Goal: Check status: Check status

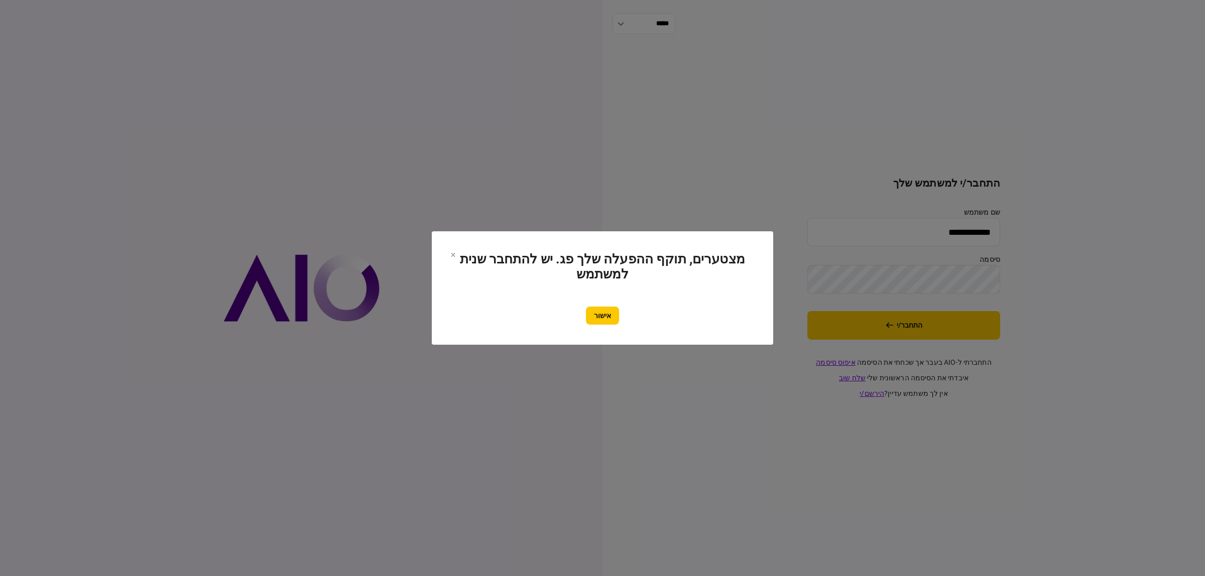
click at [604, 320] on button "אישור" at bounding box center [602, 316] width 33 height 18
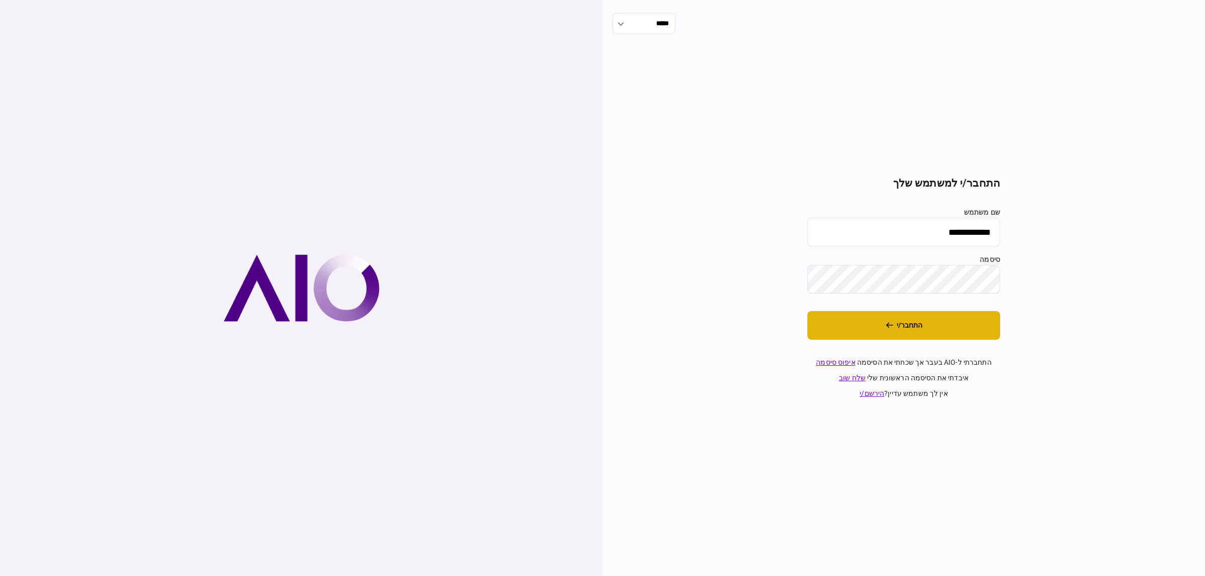
click at [930, 322] on button "התחבר/י" at bounding box center [903, 325] width 193 height 29
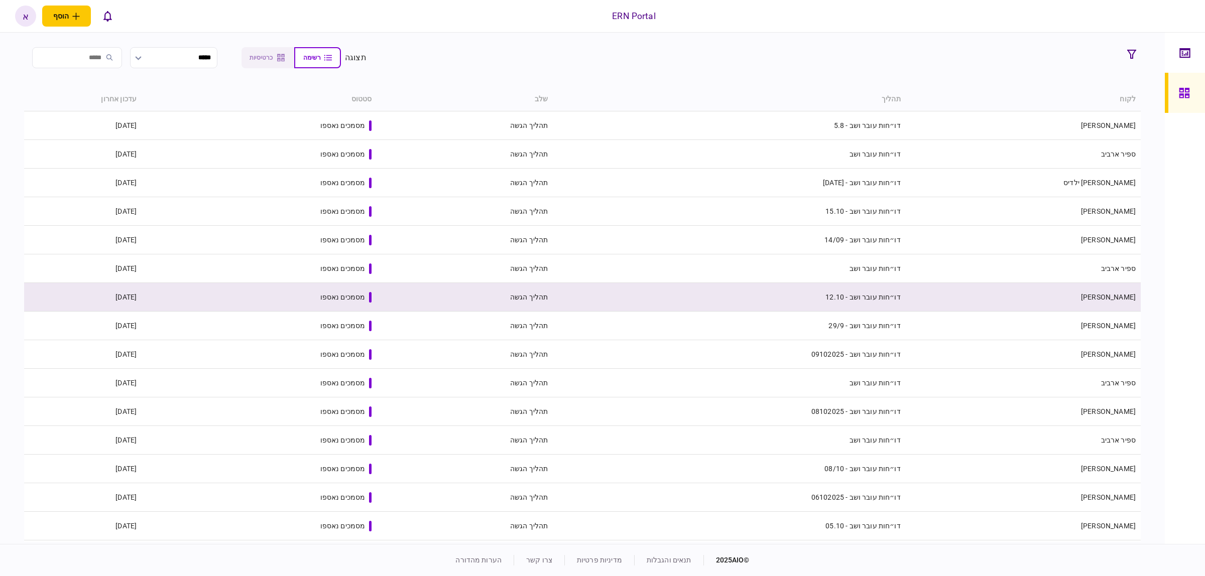
click at [237, 288] on td "מסמכים נאספו" at bounding box center [259, 297] width 235 height 29
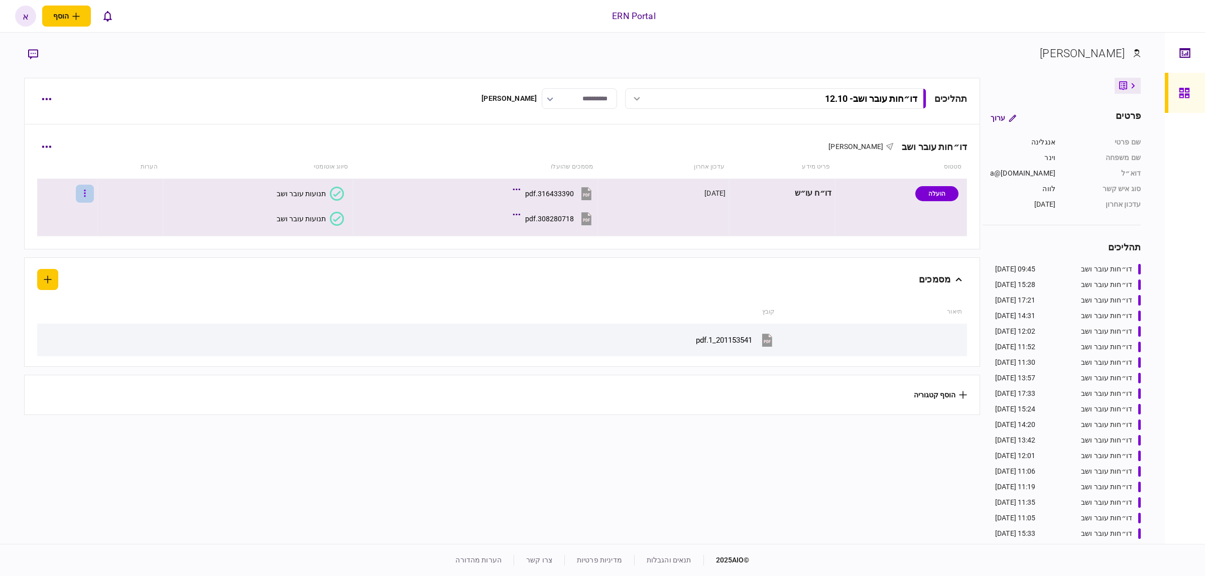
click at [89, 197] on button "button" at bounding box center [85, 194] width 18 height 18
click at [68, 324] on span "העלה קובץ" at bounding box center [67, 324] width 39 height 12
click at [87, 189] on button "button" at bounding box center [85, 194] width 18 height 18
click at [73, 326] on span "העלה קובץ" at bounding box center [67, 324] width 39 height 12
click at [94, 198] on button "button" at bounding box center [85, 194] width 18 height 18
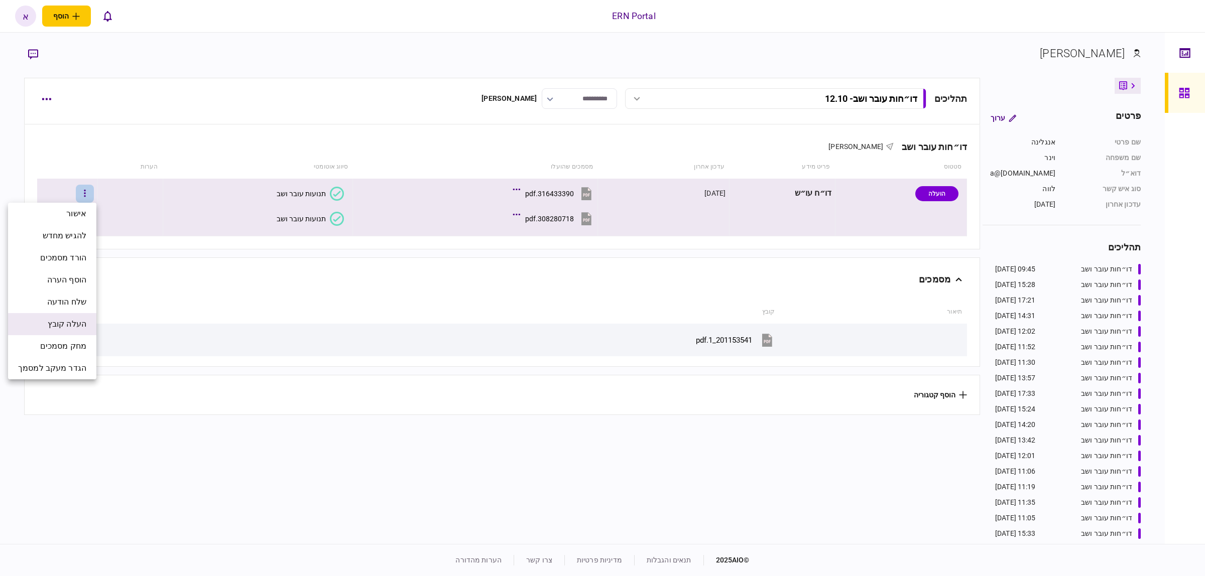
click at [60, 316] on li "העלה קובץ" at bounding box center [52, 324] width 88 height 22
click at [91, 196] on button "button" at bounding box center [85, 194] width 18 height 18
click at [75, 326] on span "העלה קובץ" at bounding box center [67, 324] width 39 height 12
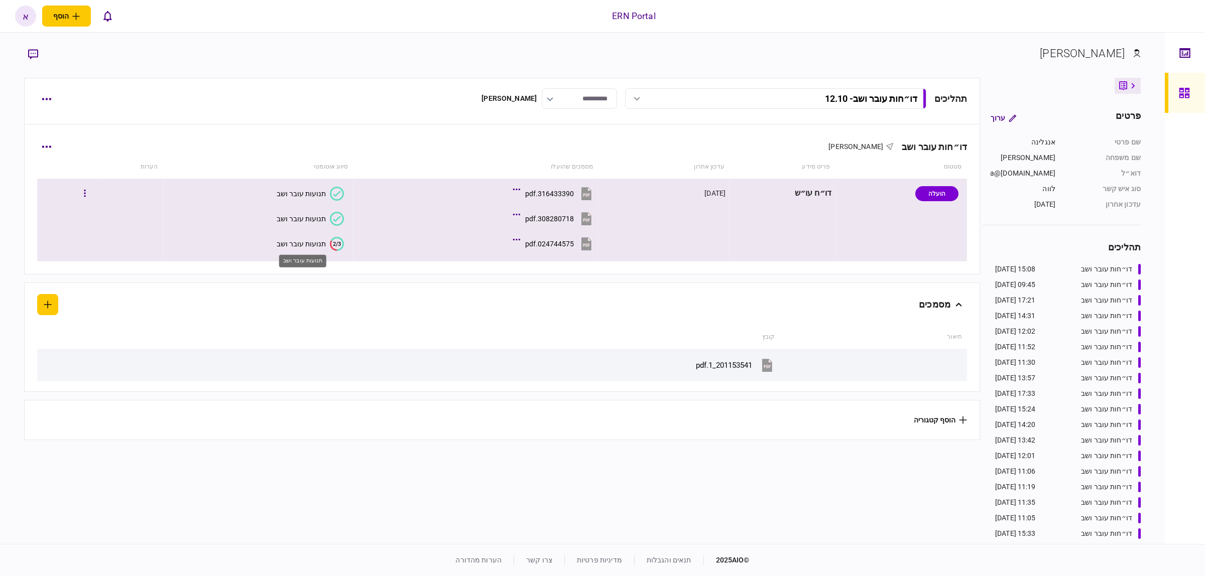
click at [307, 242] on div "תנועות עובר ושב" at bounding box center [301, 244] width 49 height 8
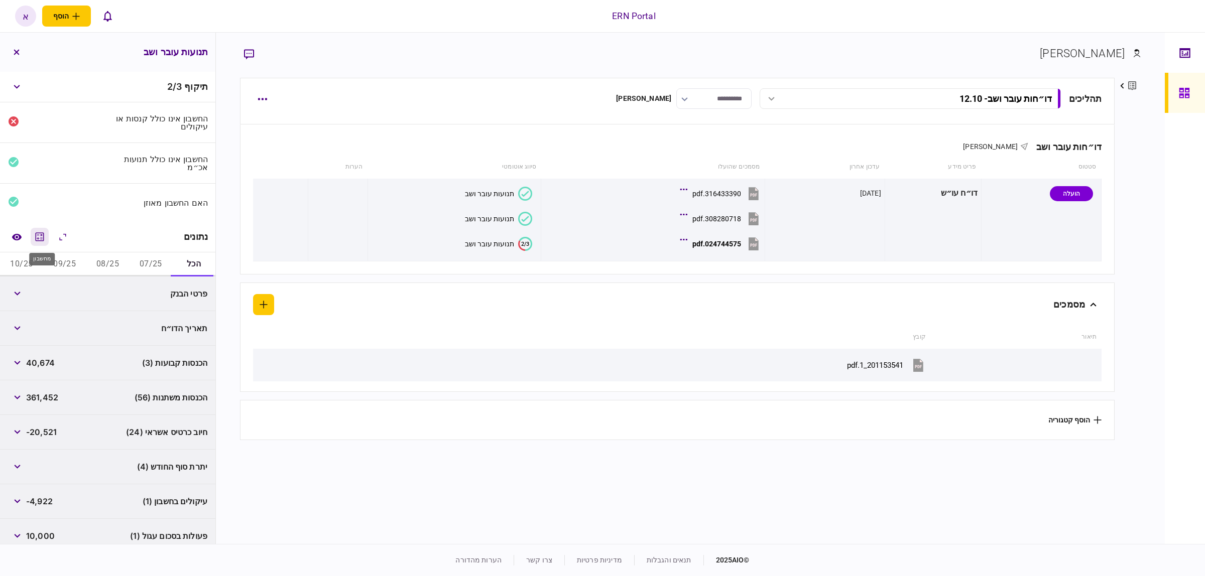
click at [44, 229] on button "מחשבון" at bounding box center [40, 237] width 18 height 18
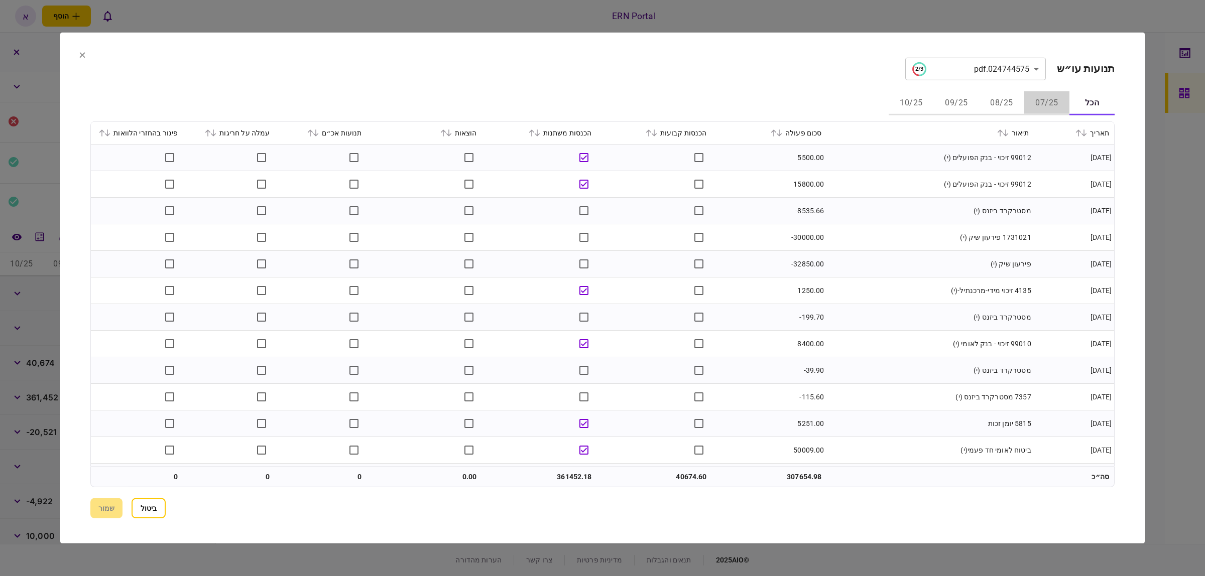
click at [1052, 108] on button "07/25" at bounding box center [1046, 103] width 45 height 24
click at [772, 133] on div "סכום פעולה" at bounding box center [769, 133] width 105 height 12
click at [774, 132] on icon at bounding box center [773, 132] width 6 height 7
drag, startPoint x: 141, startPoint y: 506, endPoint x: 146, endPoint y: 505, distance: 5.1
click at [141, 506] on button "ביטול" at bounding box center [148, 508] width 34 height 20
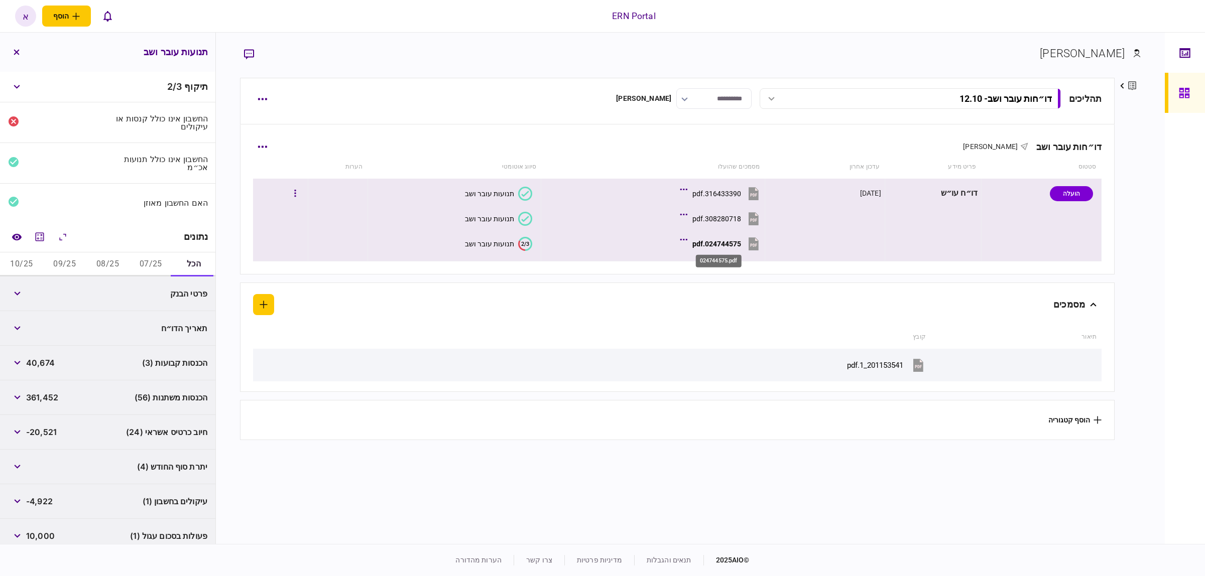
click at [720, 244] on div "024744575.pdf" at bounding box center [716, 244] width 49 height 8
drag, startPoint x: 490, startPoint y: 231, endPoint x: 491, endPoint y: 238, distance: 7.6
click at [490, 231] on td "תנועות עובר ושב תנועות עובר ושב 2/3 תנועות עובר ושב" at bounding box center [453, 220] width 173 height 83
click at [492, 243] on div "תנועות עובר ושב" at bounding box center [489, 244] width 49 height 8
click at [44, 238] on icon "מחשבון" at bounding box center [40, 236] width 9 height 9
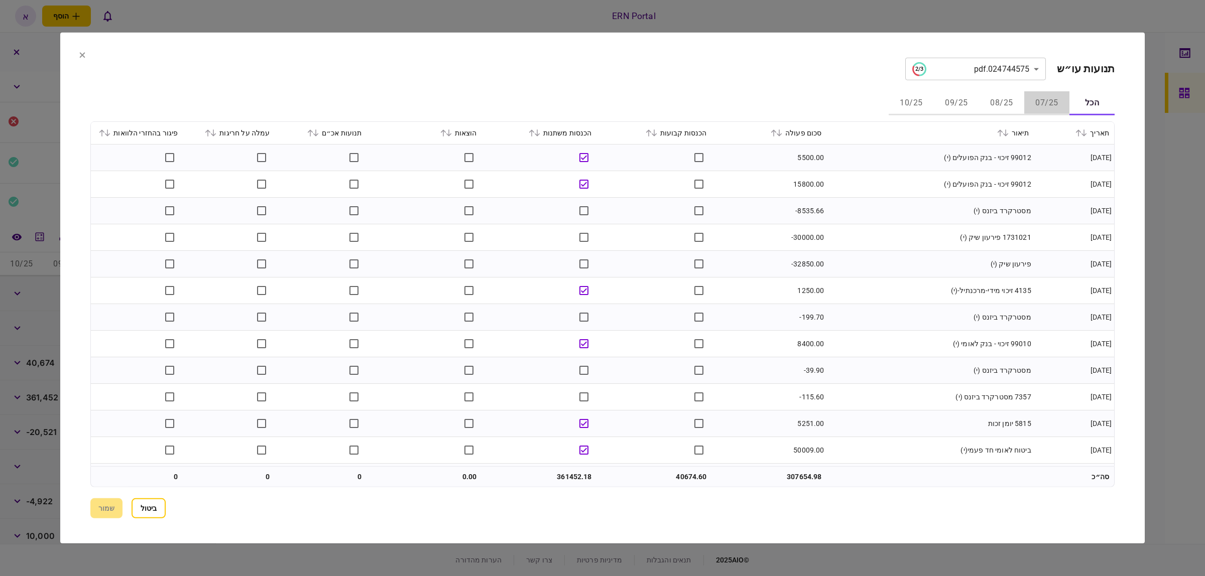
click at [1059, 94] on button "07/25" at bounding box center [1046, 103] width 45 height 24
click at [781, 136] on icon at bounding box center [779, 132] width 6 height 7
click at [1081, 136] on icon at bounding box center [1078, 132] width 6 height 7
click at [535, 133] on icon at bounding box center [531, 132] width 6 height 7
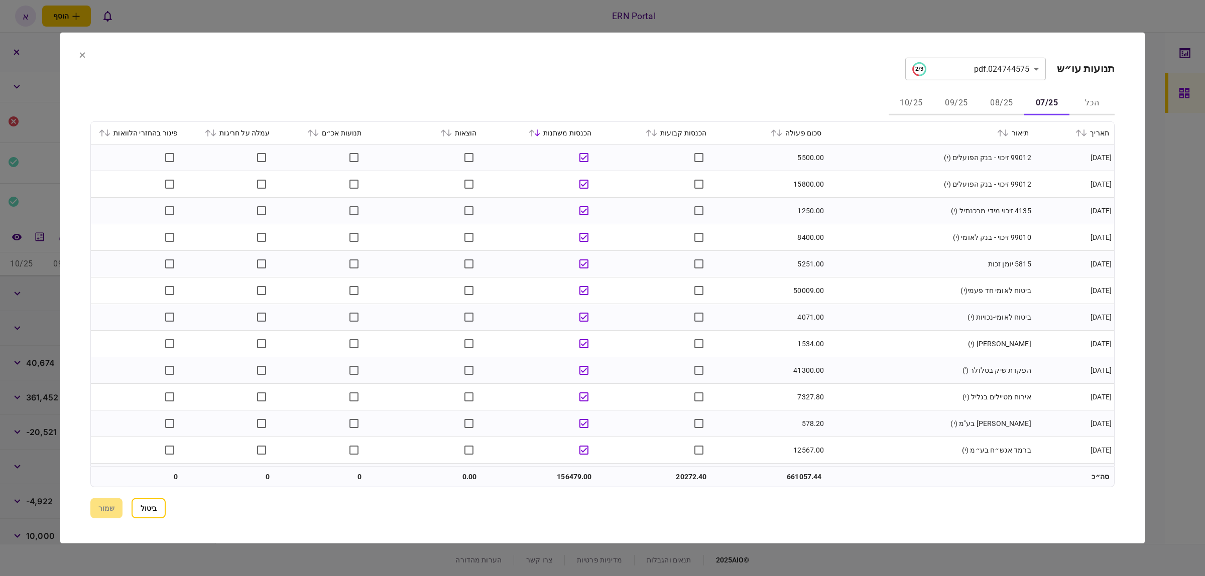
click at [776, 129] on icon at bounding box center [773, 132] width 6 height 7
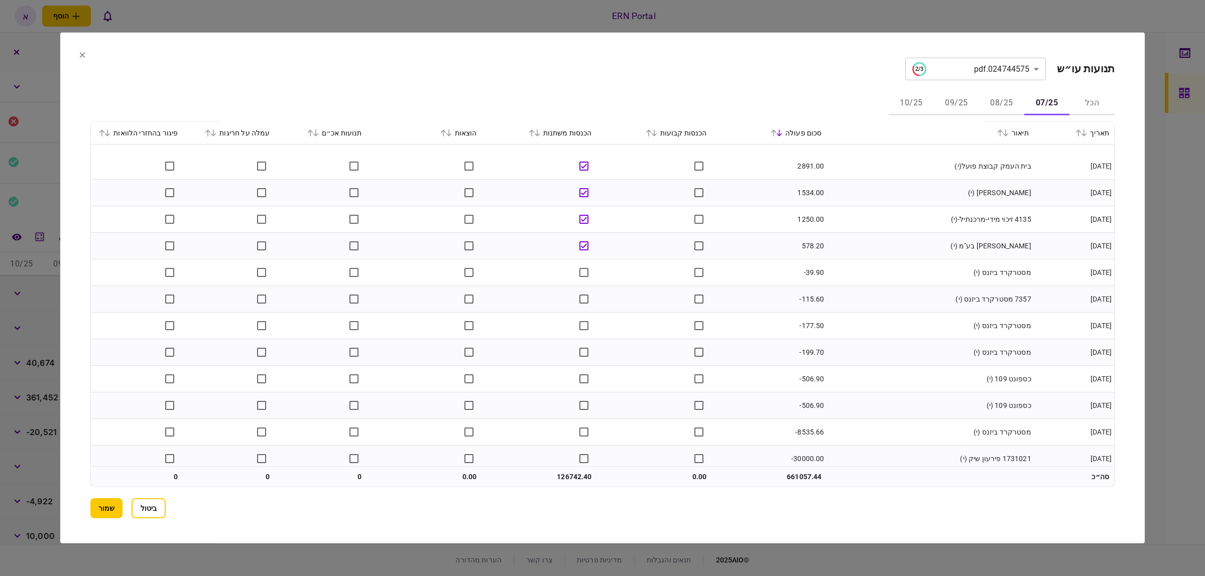
scroll to position [318, 0]
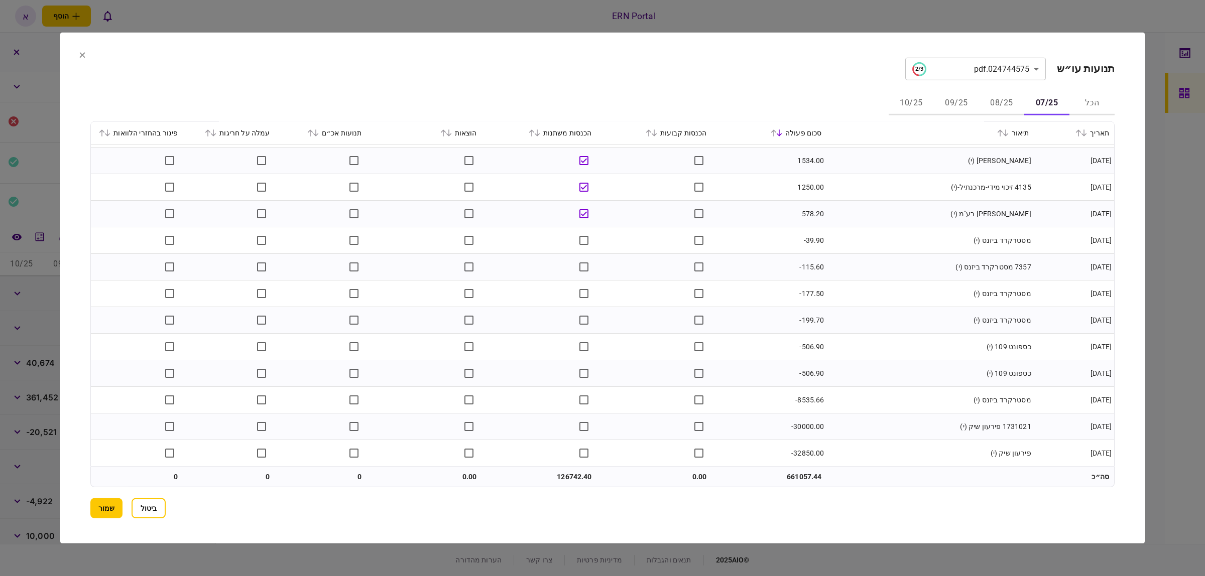
click at [994, 102] on button "08/25" at bounding box center [1001, 103] width 45 height 24
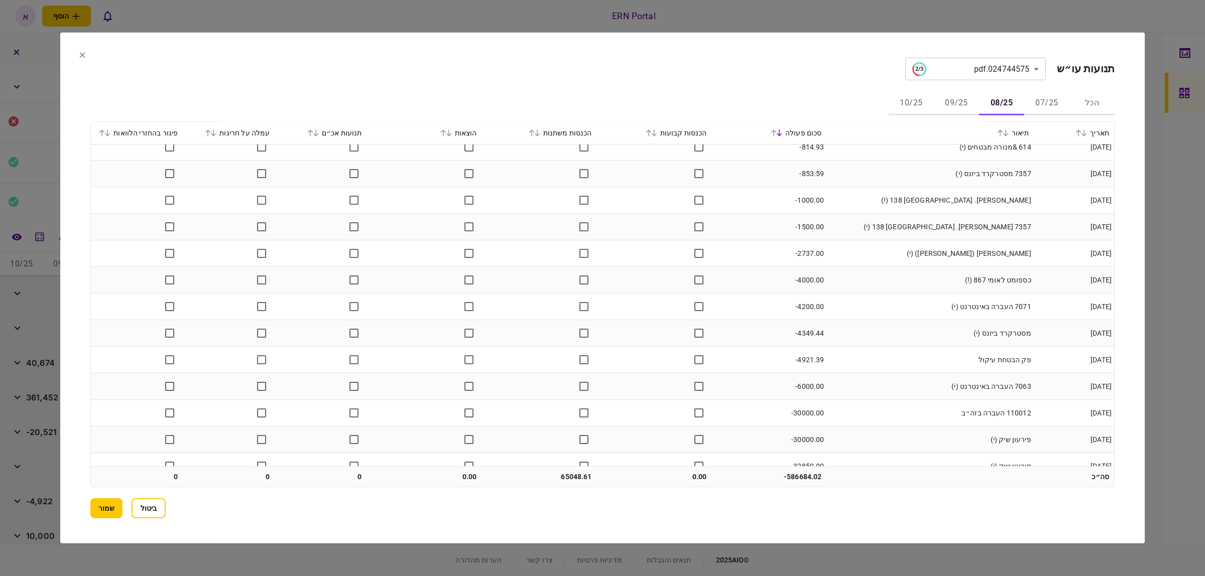
scroll to position [824, 0]
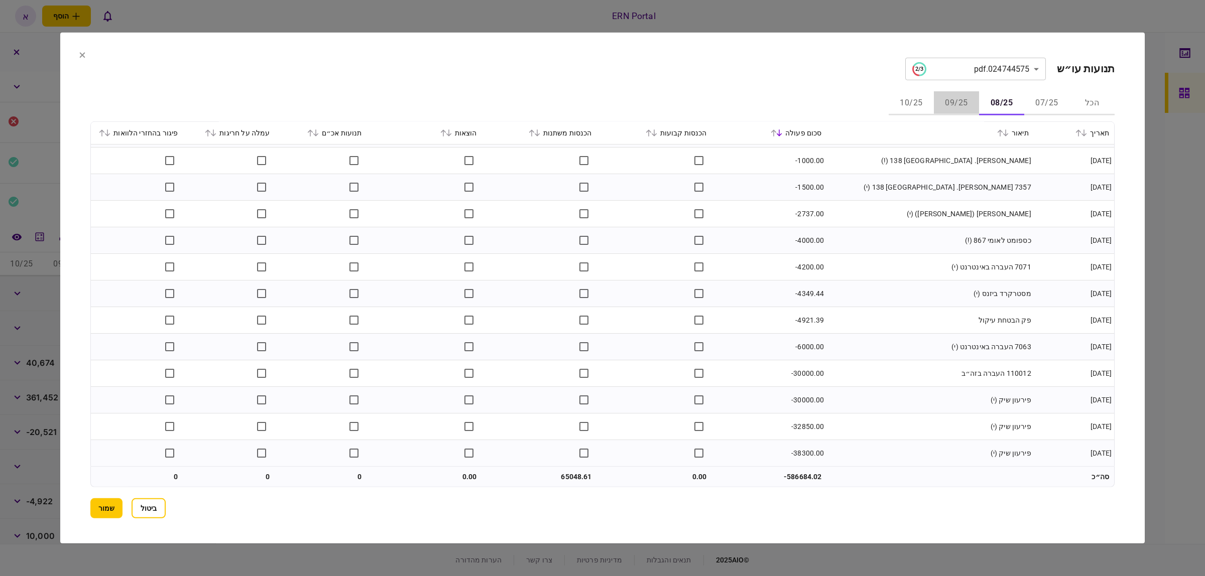
click at [948, 96] on button "09/25" at bounding box center [956, 103] width 45 height 24
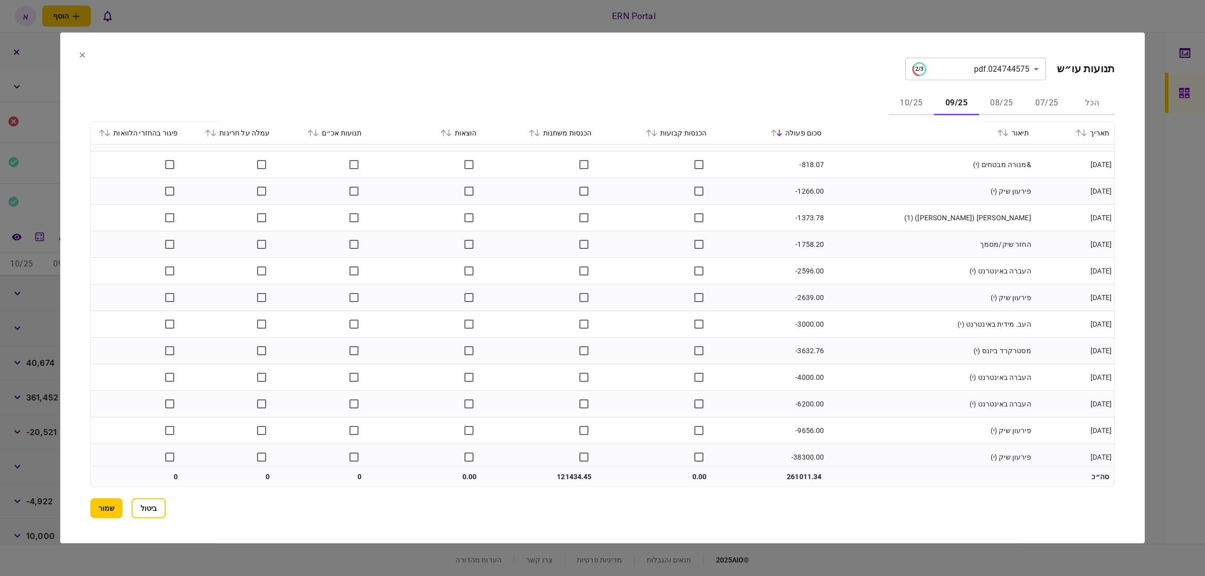
scroll to position [930, 0]
click at [917, 102] on button "10/25" at bounding box center [910, 103] width 45 height 24
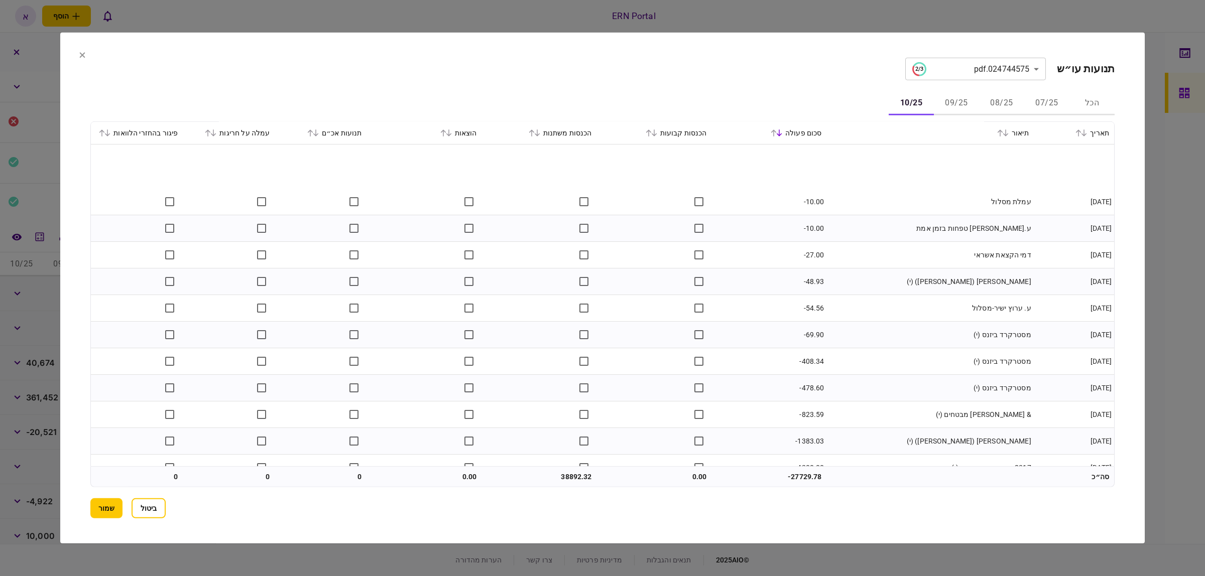
scroll to position [211, 0]
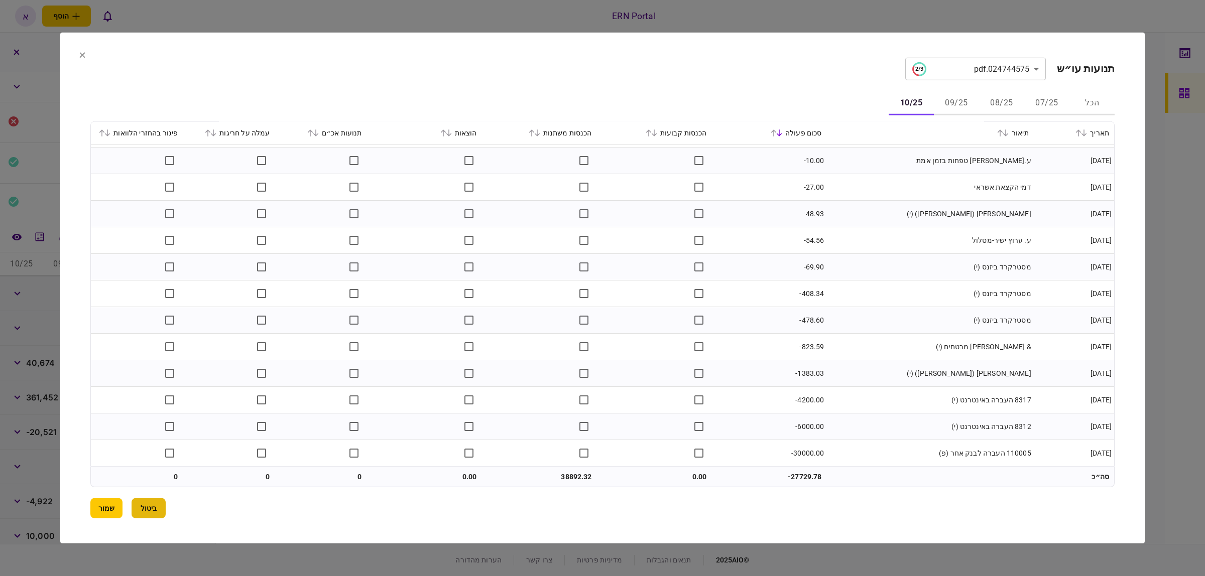
click at [154, 508] on button "ביטול" at bounding box center [148, 508] width 34 height 20
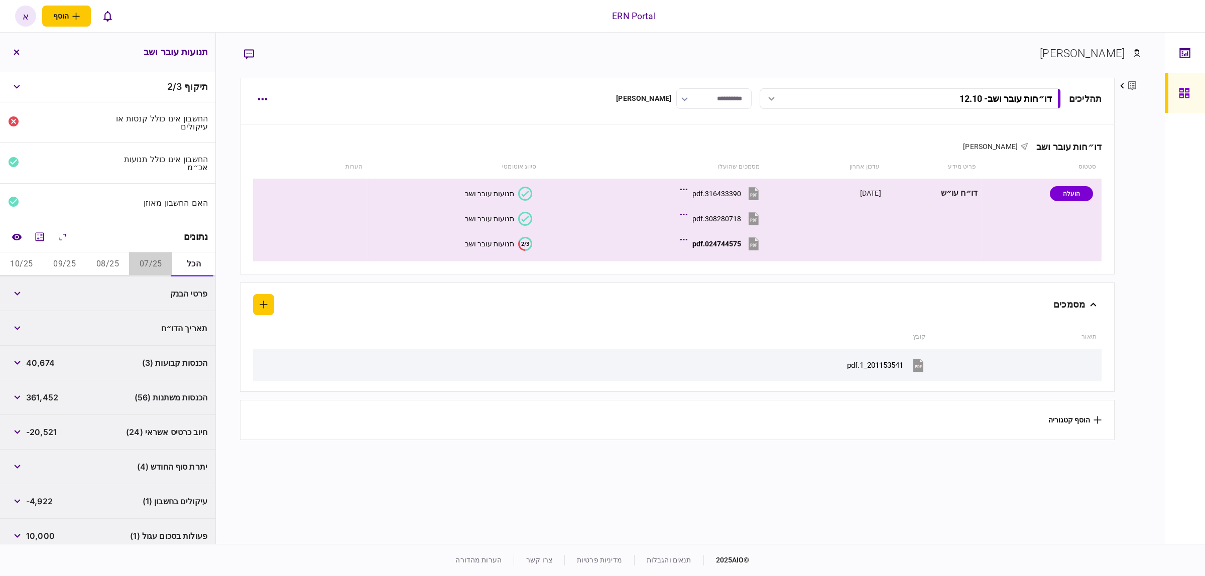
click at [150, 268] on button "07/25" at bounding box center [150, 264] width 43 height 24
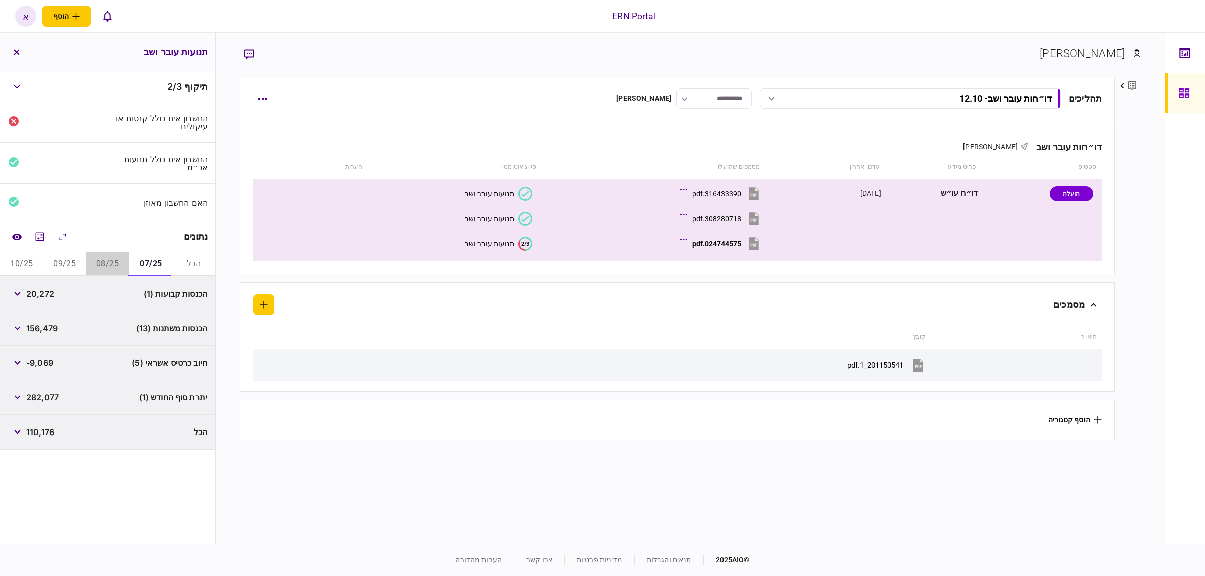
click at [117, 254] on button "08/25" at bounding box center [107, 264] width 43 height 24
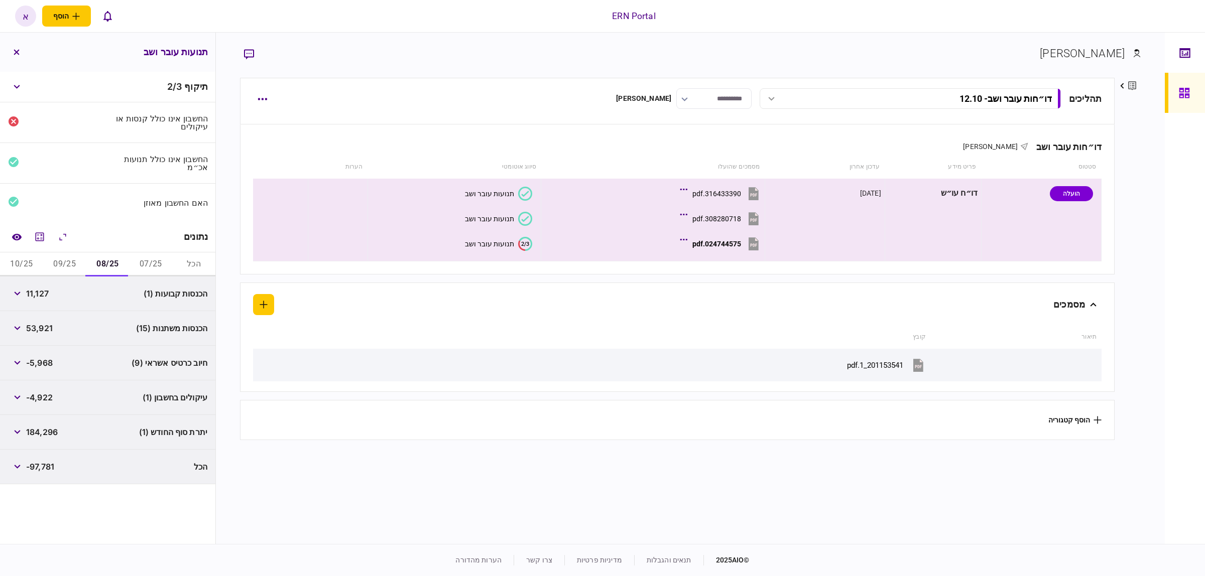
click at [64, 269] on button "09/25" at bounding box center [64, 264] width 43 height 24
click at [12, 260] on button "10/25" at bounding box center [21, 264] width 43 height 24
